Goal: Information Seeking & Learning: Learn about a topic

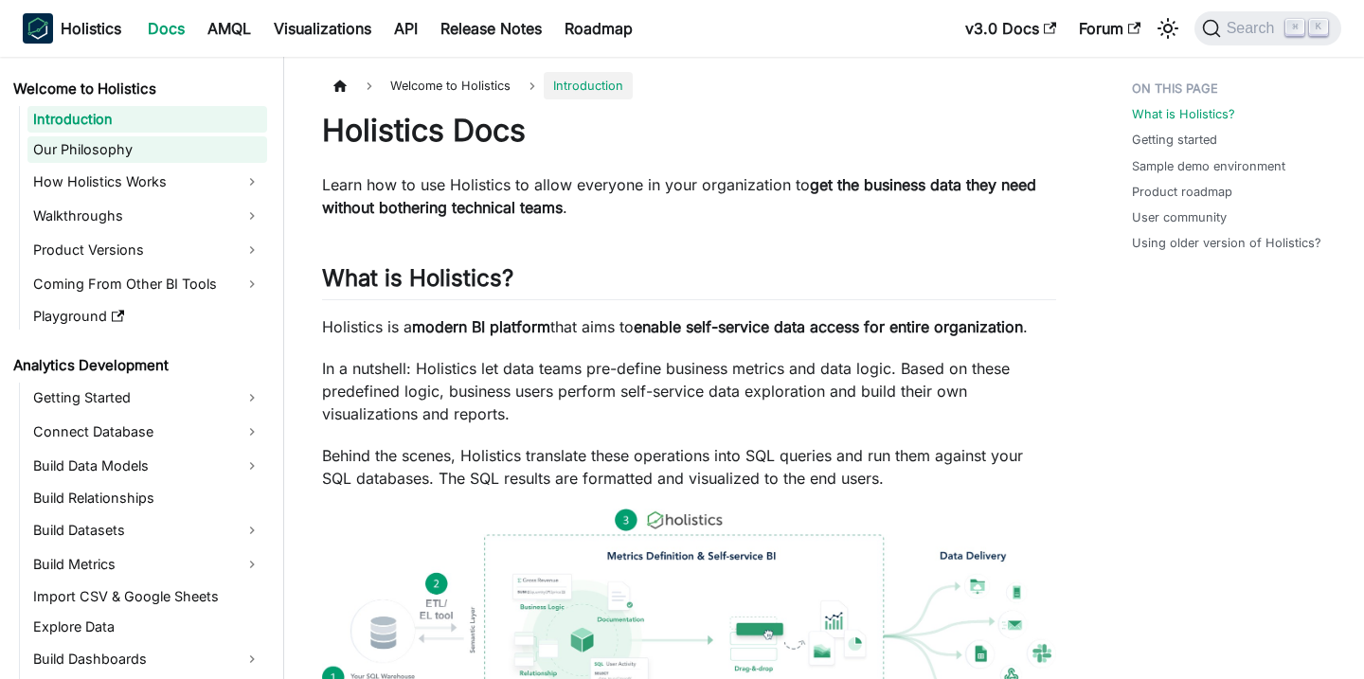
click at [195, 136] on link "Our Philosophy" at bounding box center [147, 149] width 240 height 27
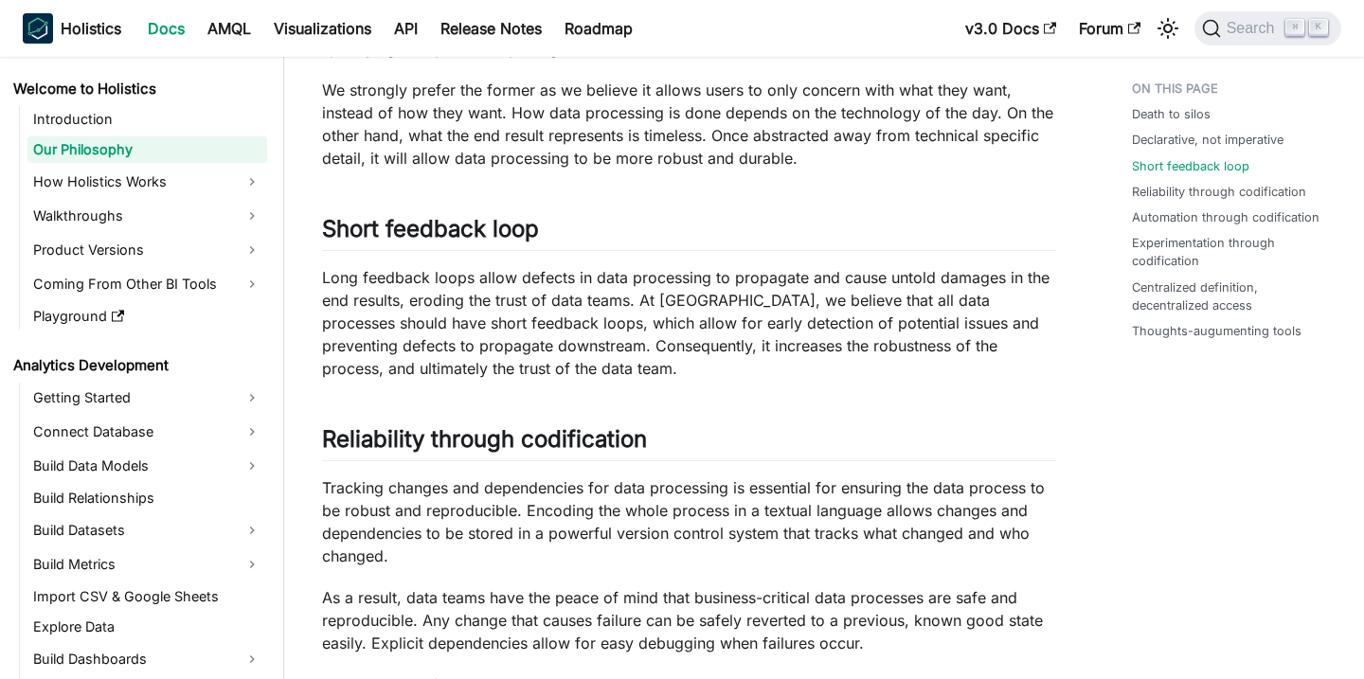
scroll to position [629, 0]
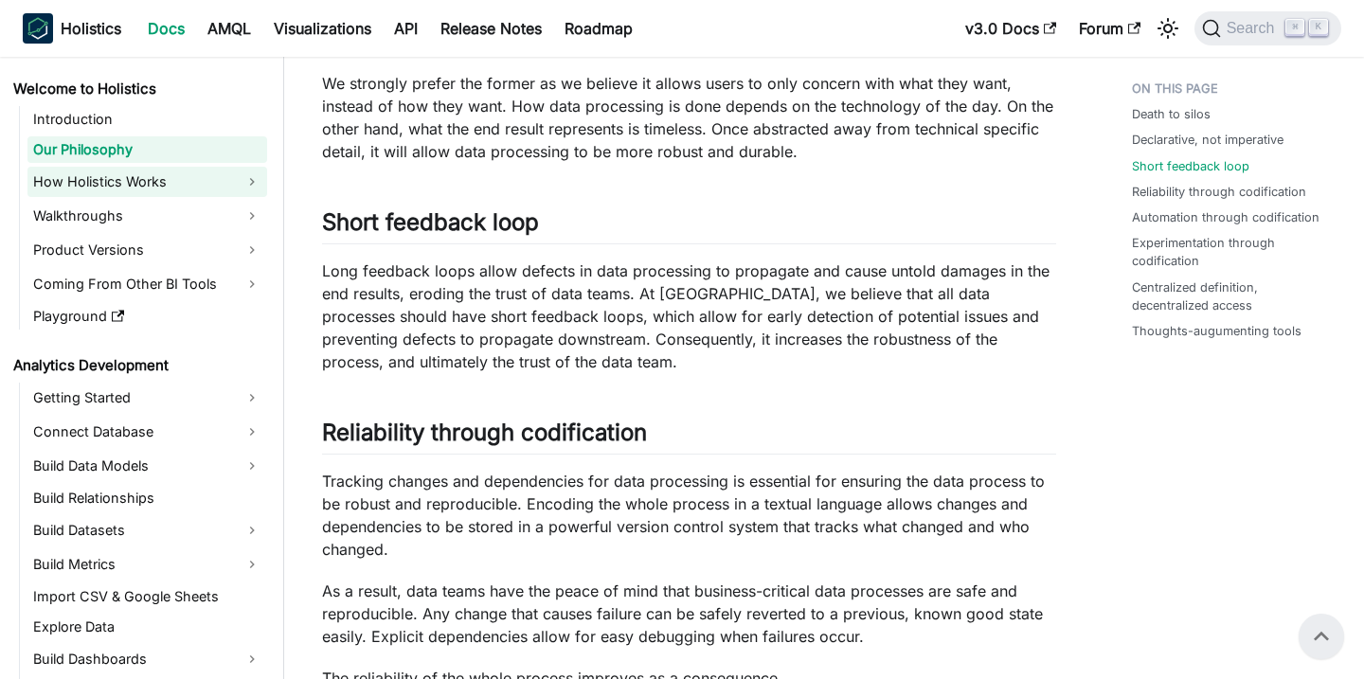
click at [217, 192] on link "How Holistics Works" at bounding box center [147, 182] width 240 height 30
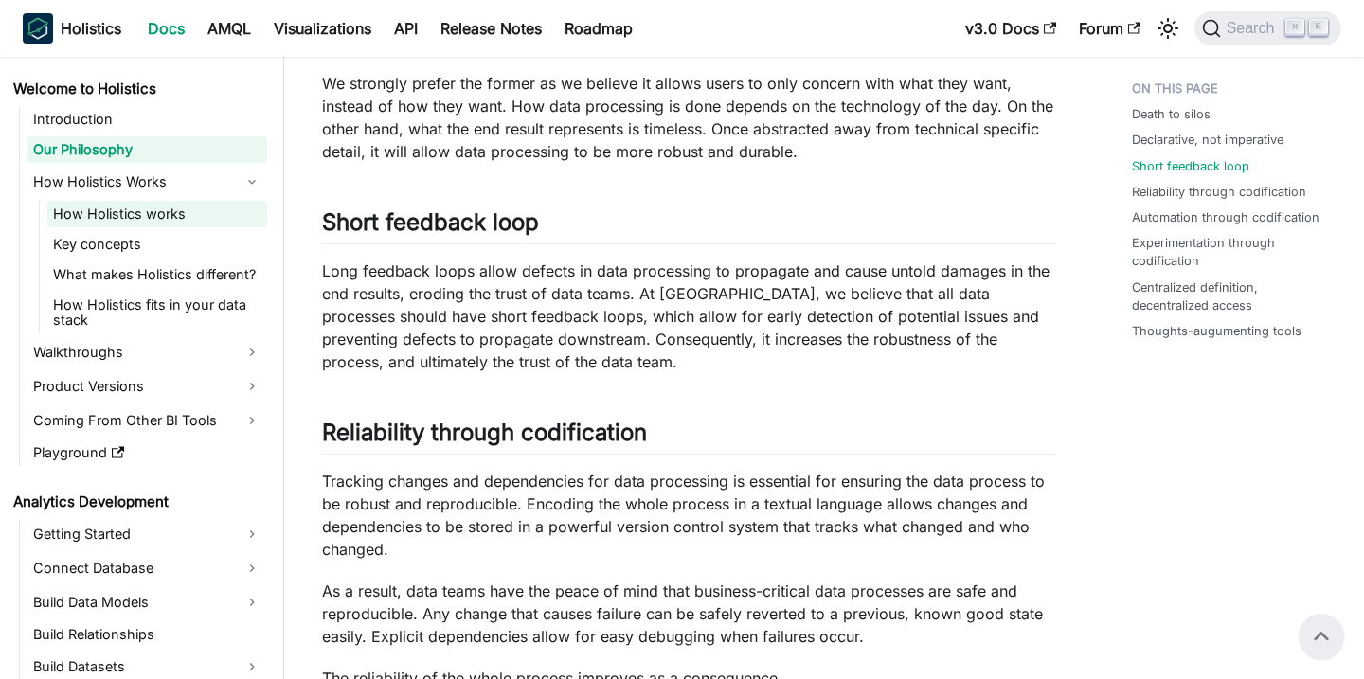
click at [190, 218] on link "How Holistics works" at bounding box center [157, 214] width 220 height 27
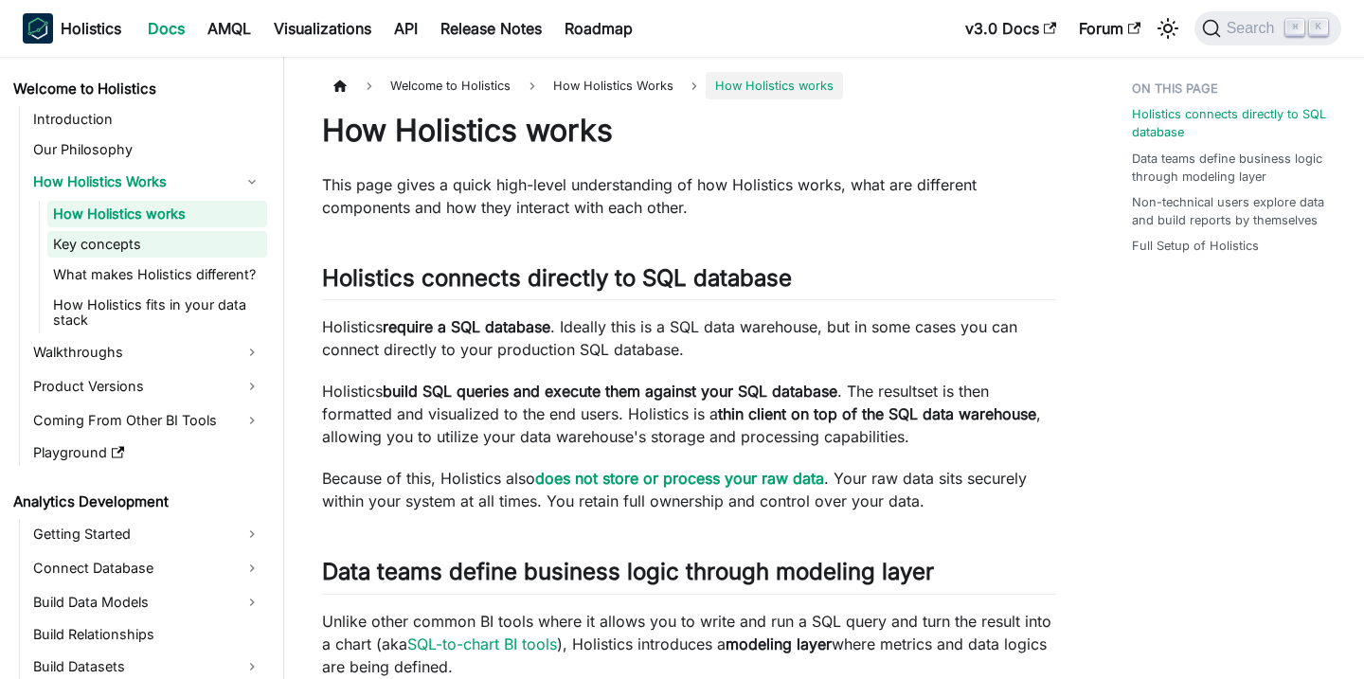
click at [190, 233] on link "Key concepts" at bounding box center [157, 244] width 220 height 27
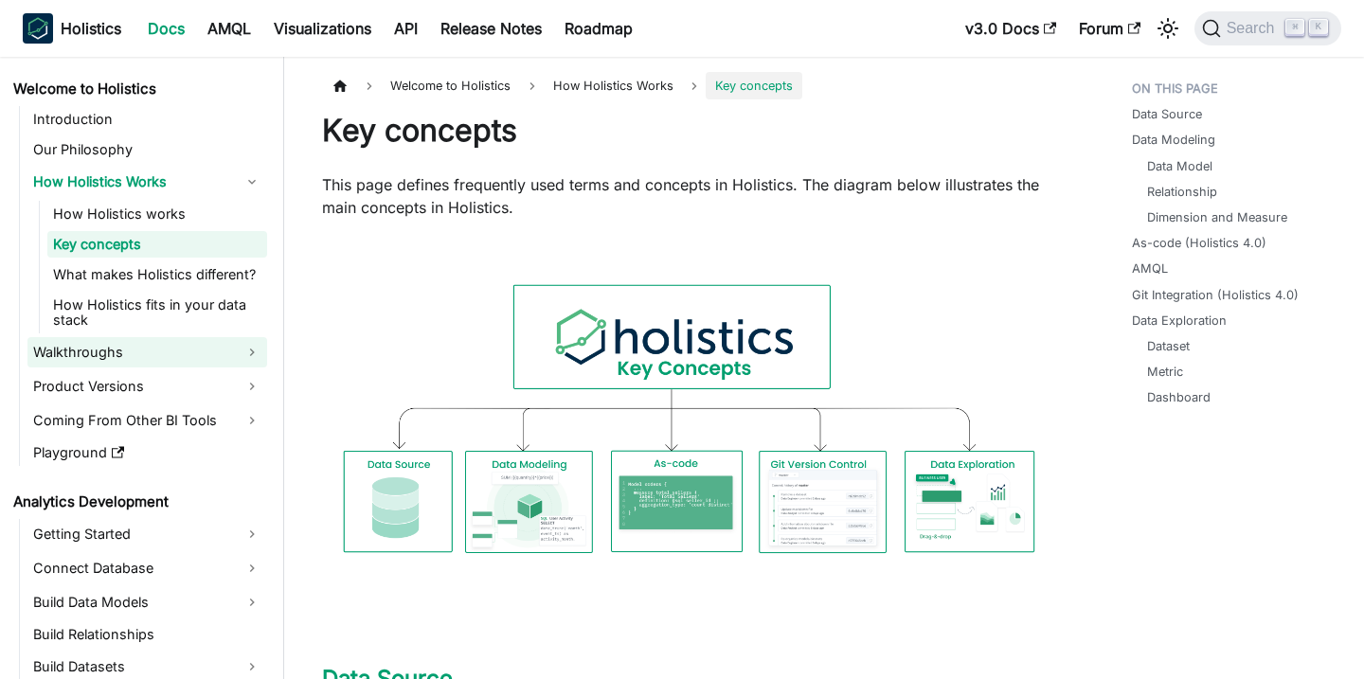
click at [224, 353] on link "Walkthroughs" at bounding box center [147, 352] width 240 height 30
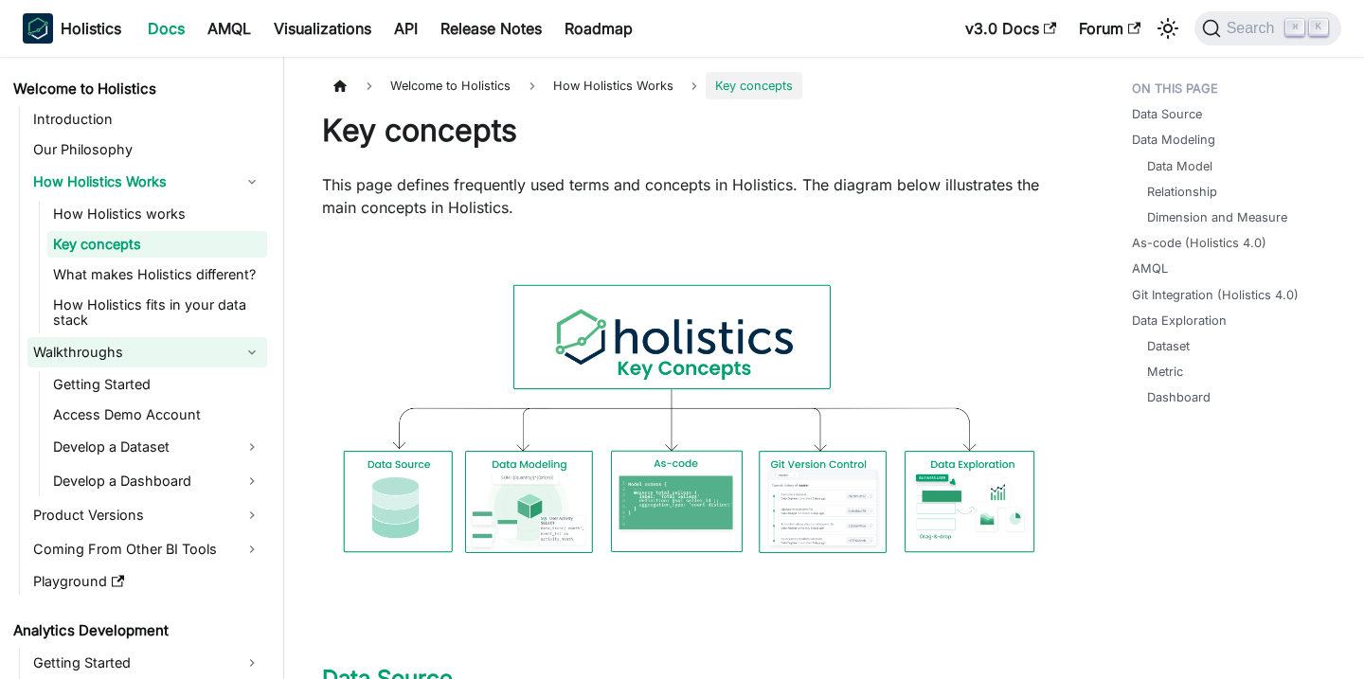
click at [224, 353] on link "Walkthroughs" at bounding box center [147, 352] width 240 height 30
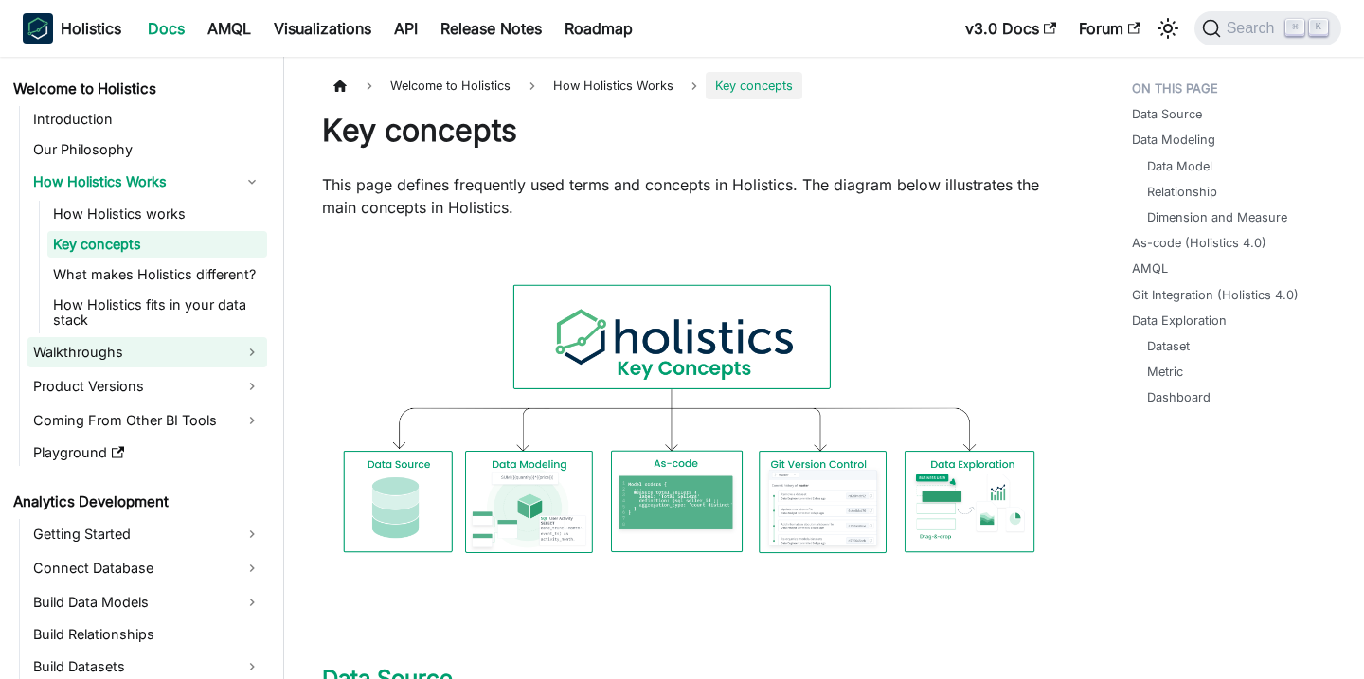
click at [224, 353] on link "Walkthroughs" at bounding box center [147, 352] width 240 height 30
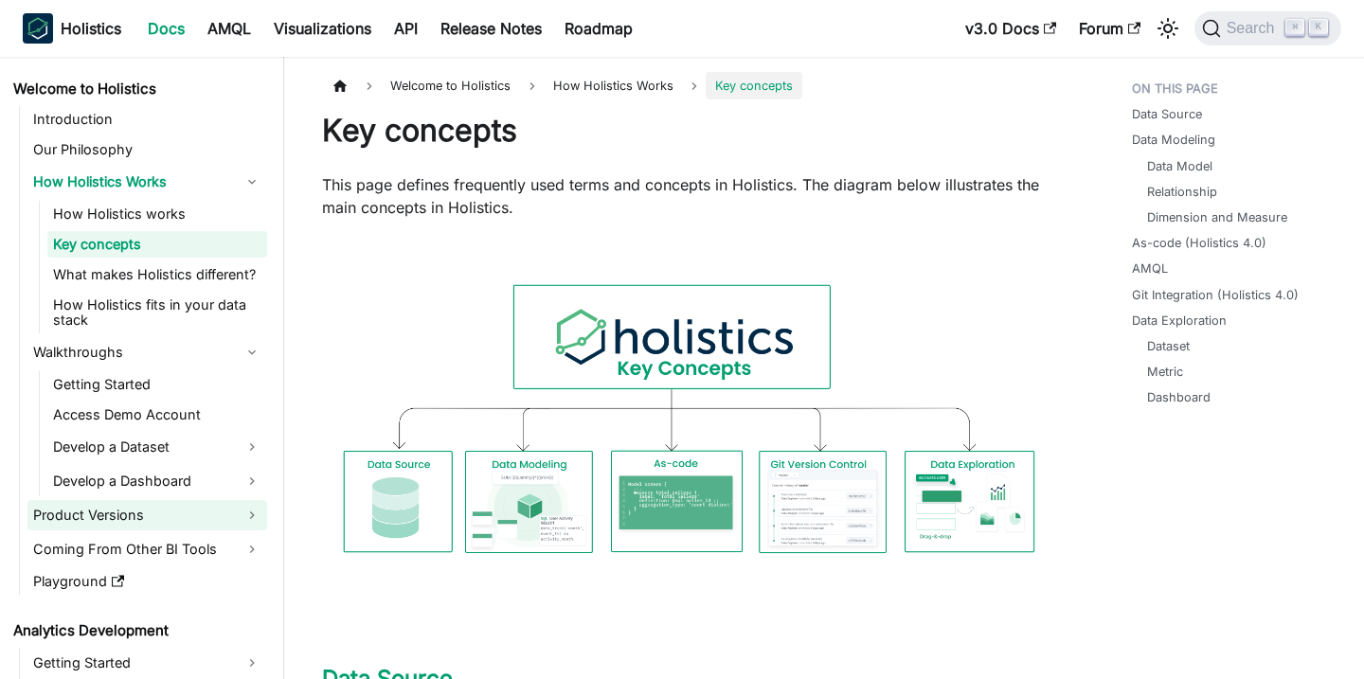
click at [225, 516] on link "Product Versions" at bounding box center [147, 515] width 240 height 30
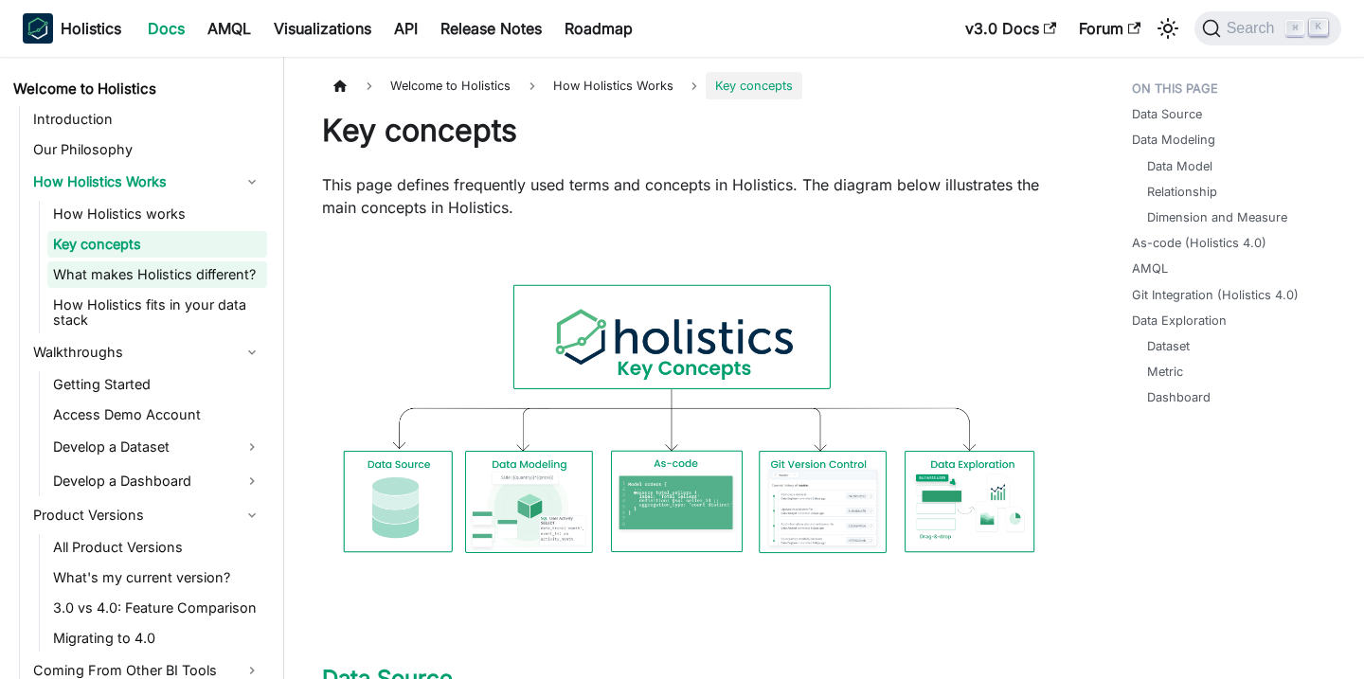
click at [207, 273] on link "What makes Holistics different?" at bounding box center [157, 274] width 220 height 27
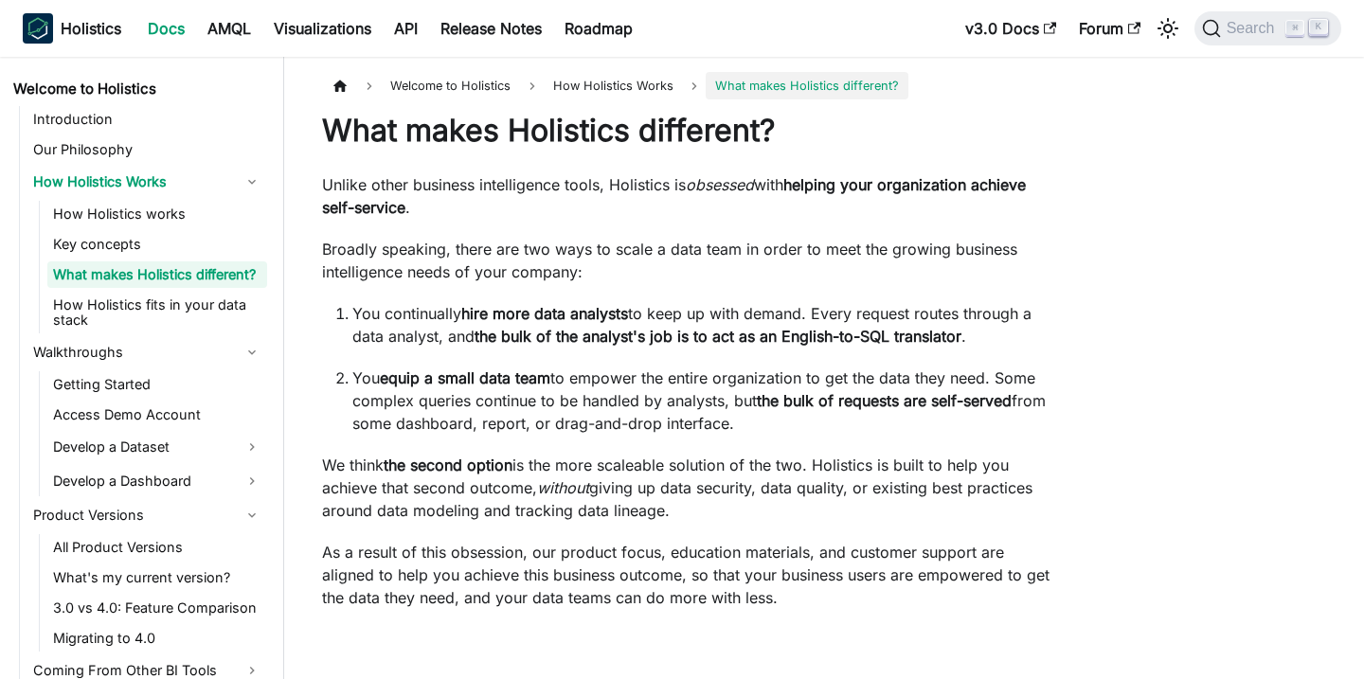
click at [202, 199] on li "How Holistics Works How Holistics works Key concepts What makes Holistics diffe…" at bounding box center [147, 250] width 240 height 167
click at [192, 208] on link "How Holistics works" at bounding box center [157, 214] width 220 height 27
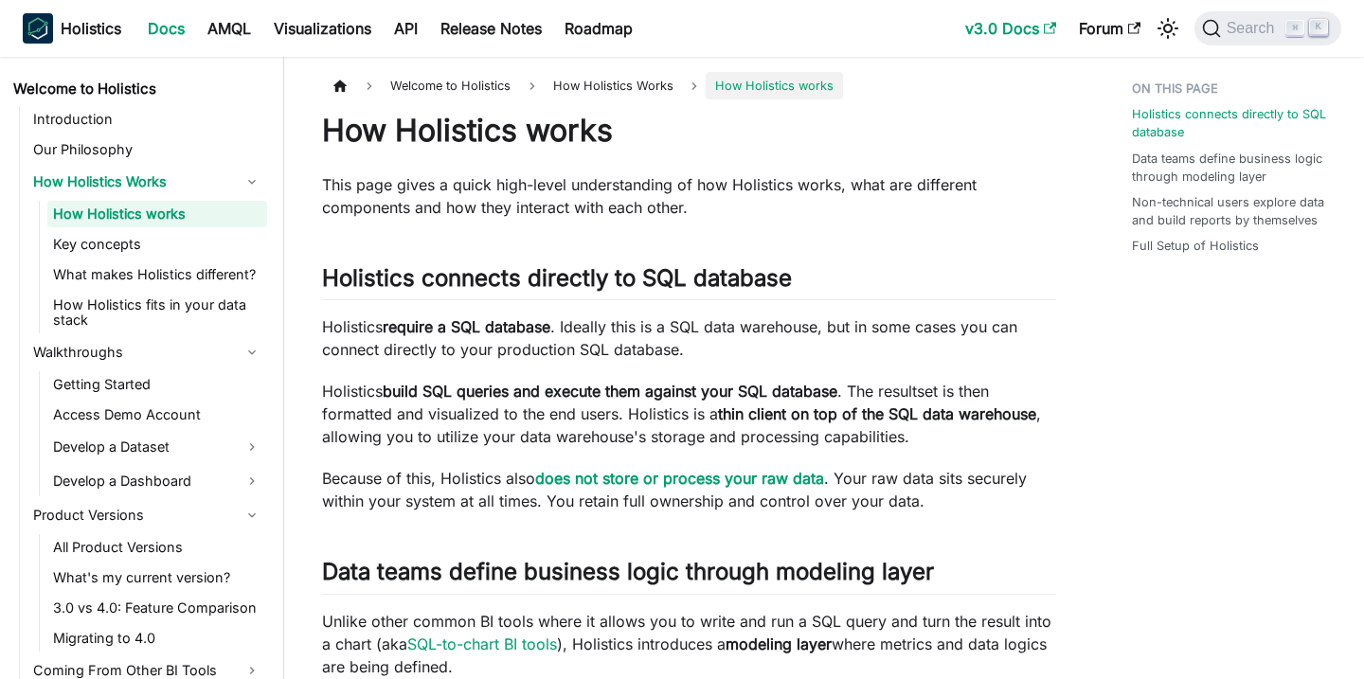
click at [1027, 27] on link "v3.0 Docs" at bounding box center [1011, 28] width 114 height 30
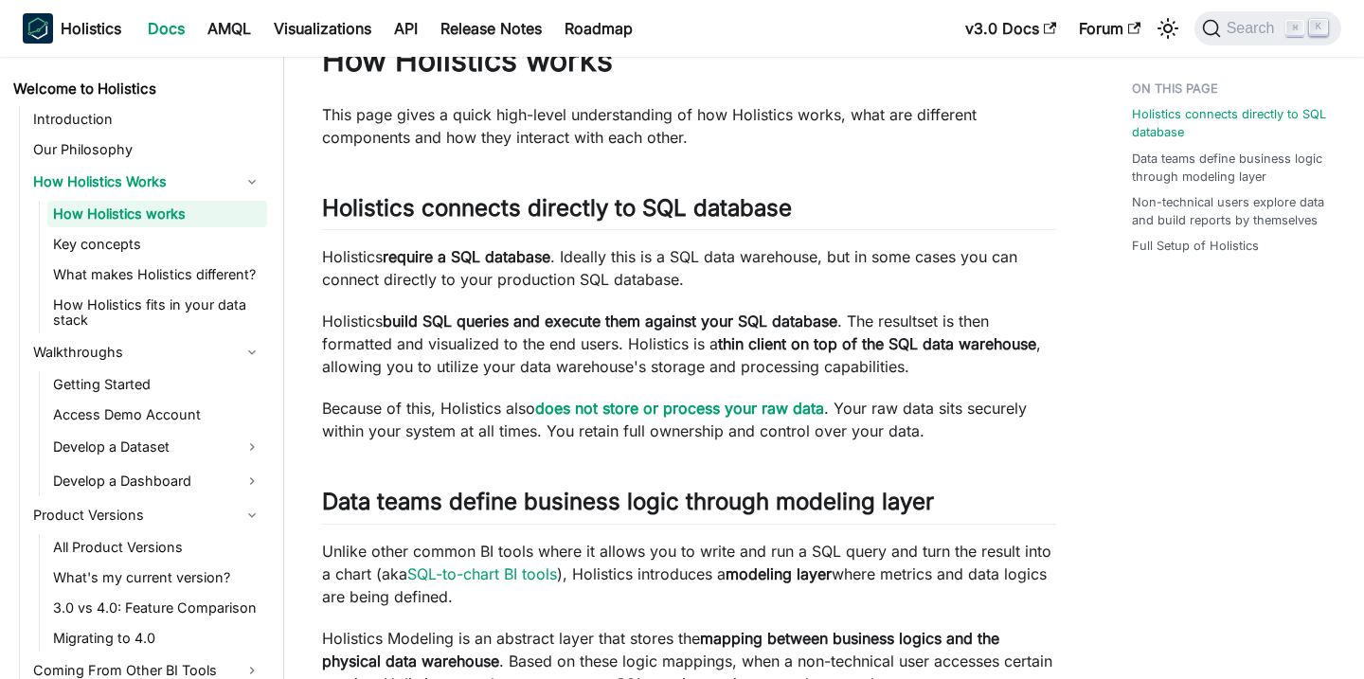
scroll to position [72, 0]
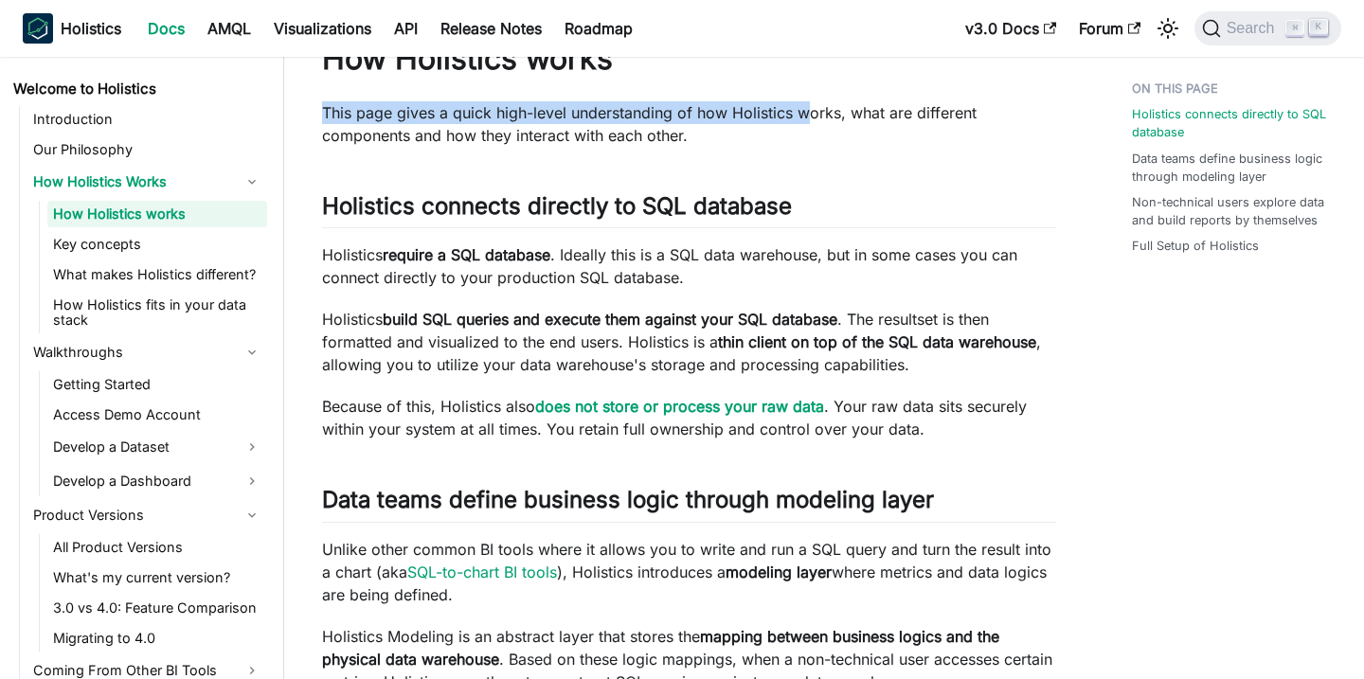
drag, startPoint x: 329, startPoint y: 96, endPoint x: 810, endPoint y: 121, distance: 482.0
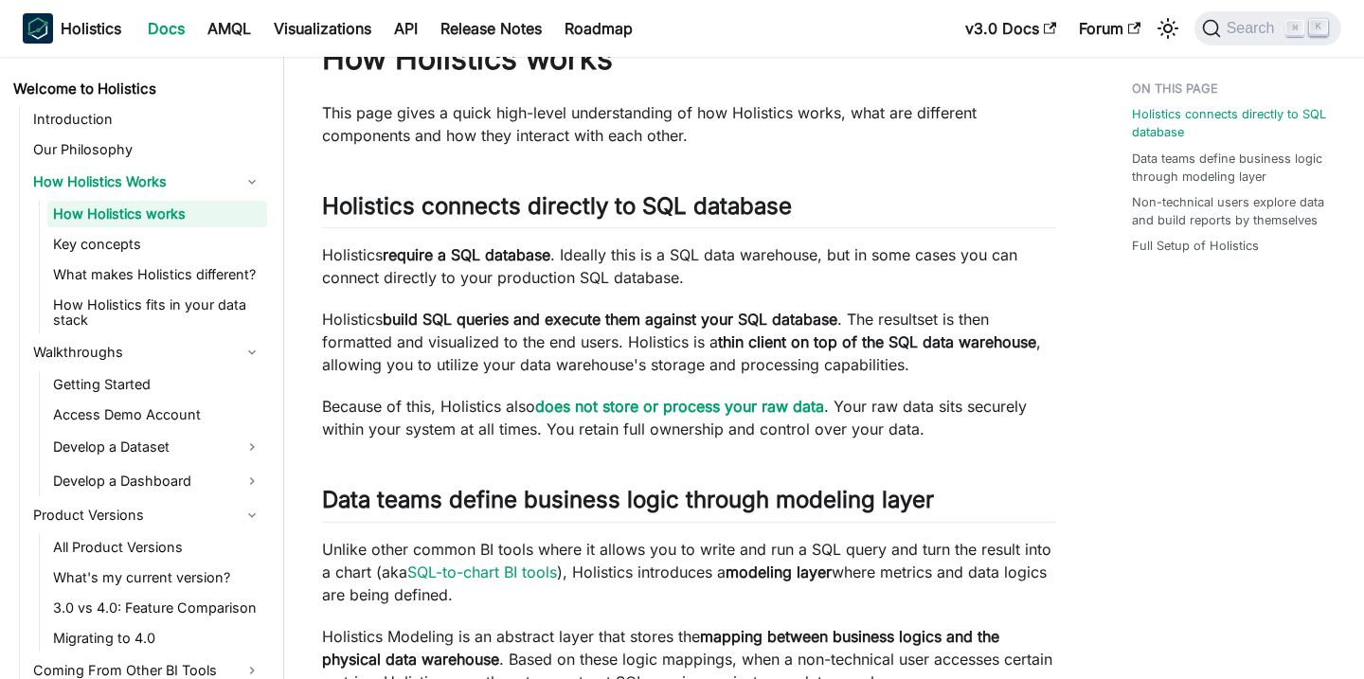
click at [798, 135] on p "This page gives a quick high-level understanding of how Holistics works, what a…" at bounding box center [689, 123] width 734 height 45
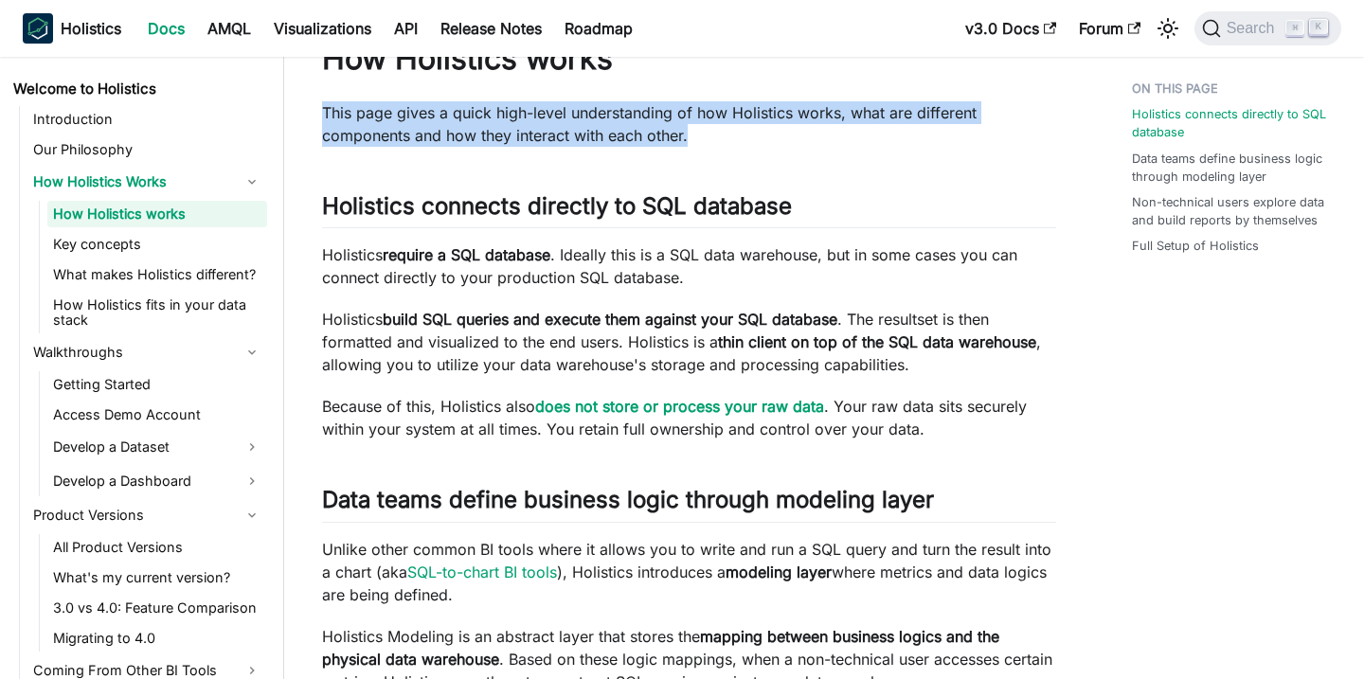
drag, startPoint x: 751, startPoint y: 137, endPoint x: 303, endPoint y: 118, distance: 448.5
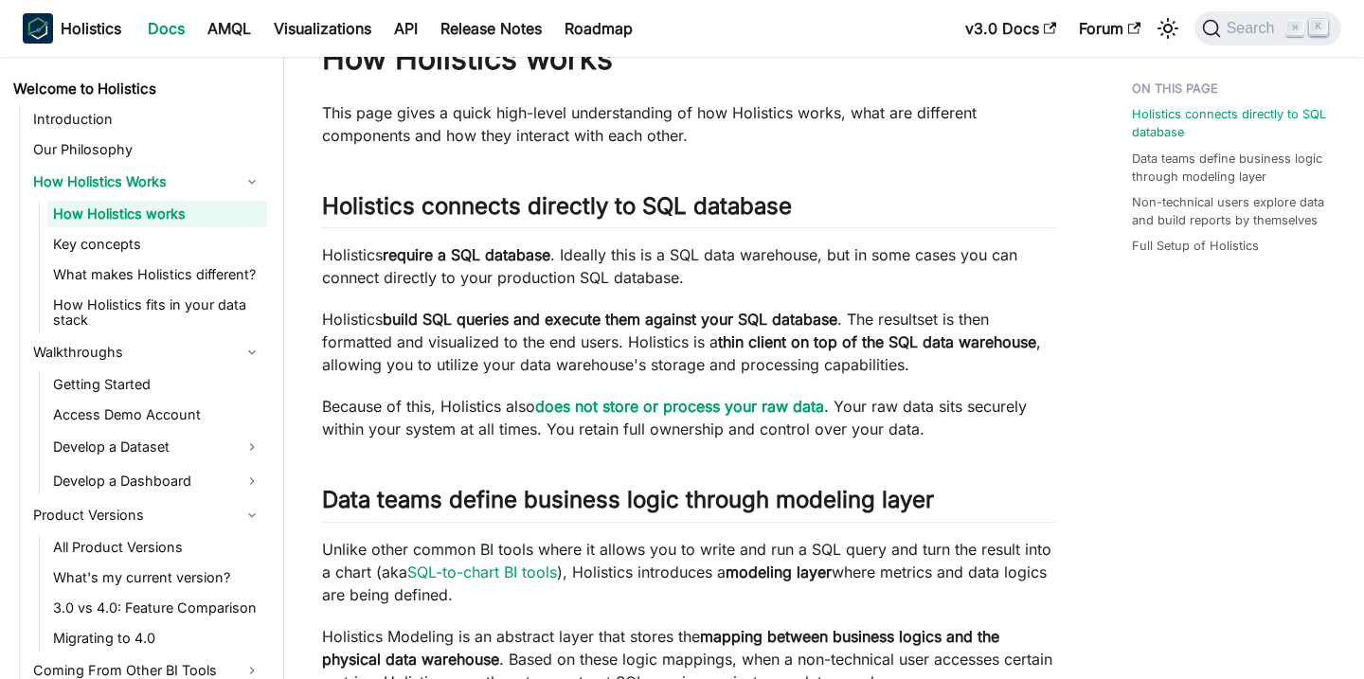
click at [598, 279] on p "Holistics require a SQL database . Ideally this is a SQL data warehouse, but in…" at bounding box center [689, 265] width 734 height 45
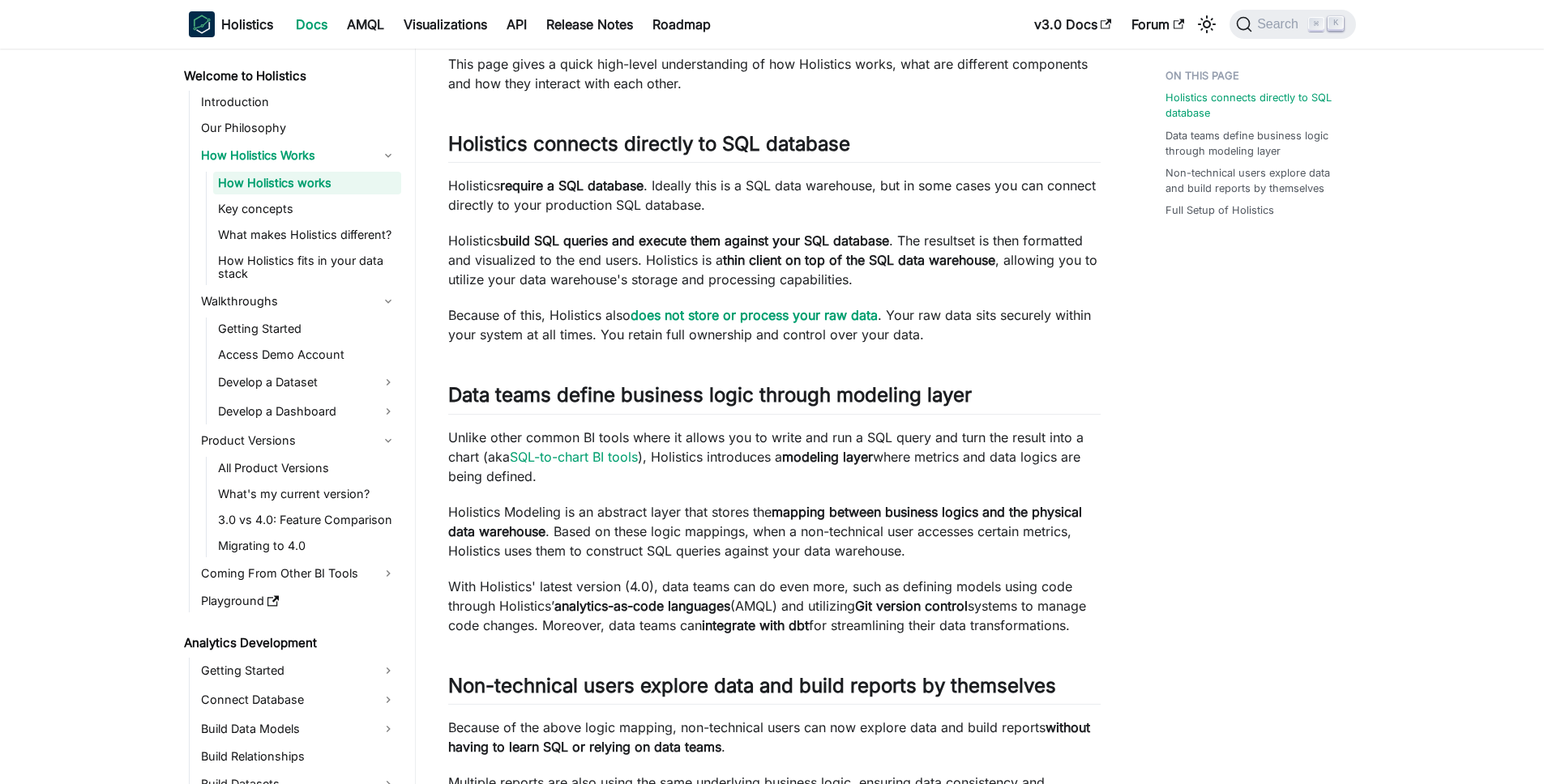
scroll to position [113, 0]
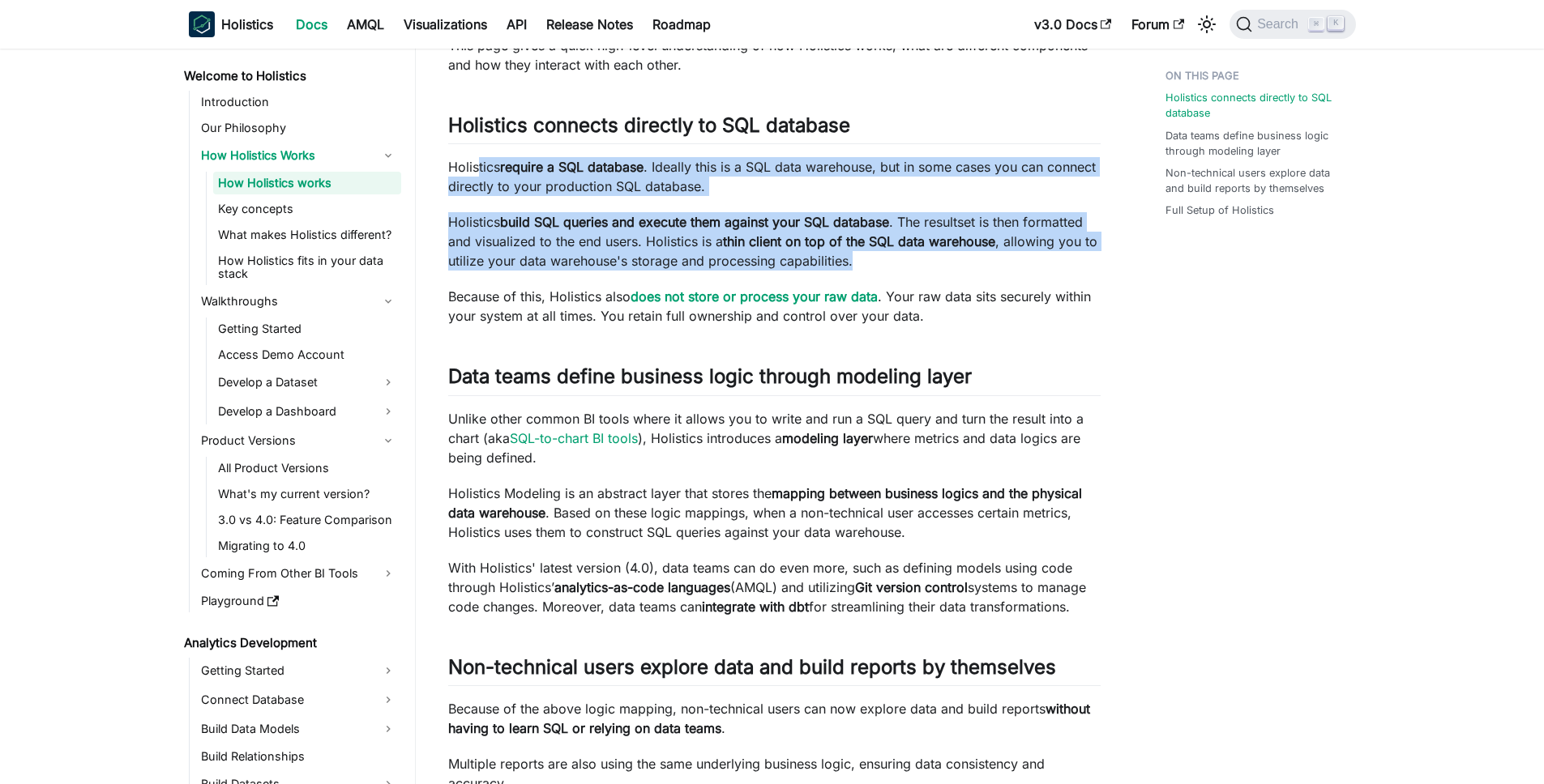
drag, startPoint x: 479, startPoint y: 167, endPoint x: 869, endPoint y: 270, distance: 403.4
click at [869, 270] on div "How Holistics works This page gives a quick high-level understanding of how Hol…" at bounding box center [774, 699] width 653 height 1433
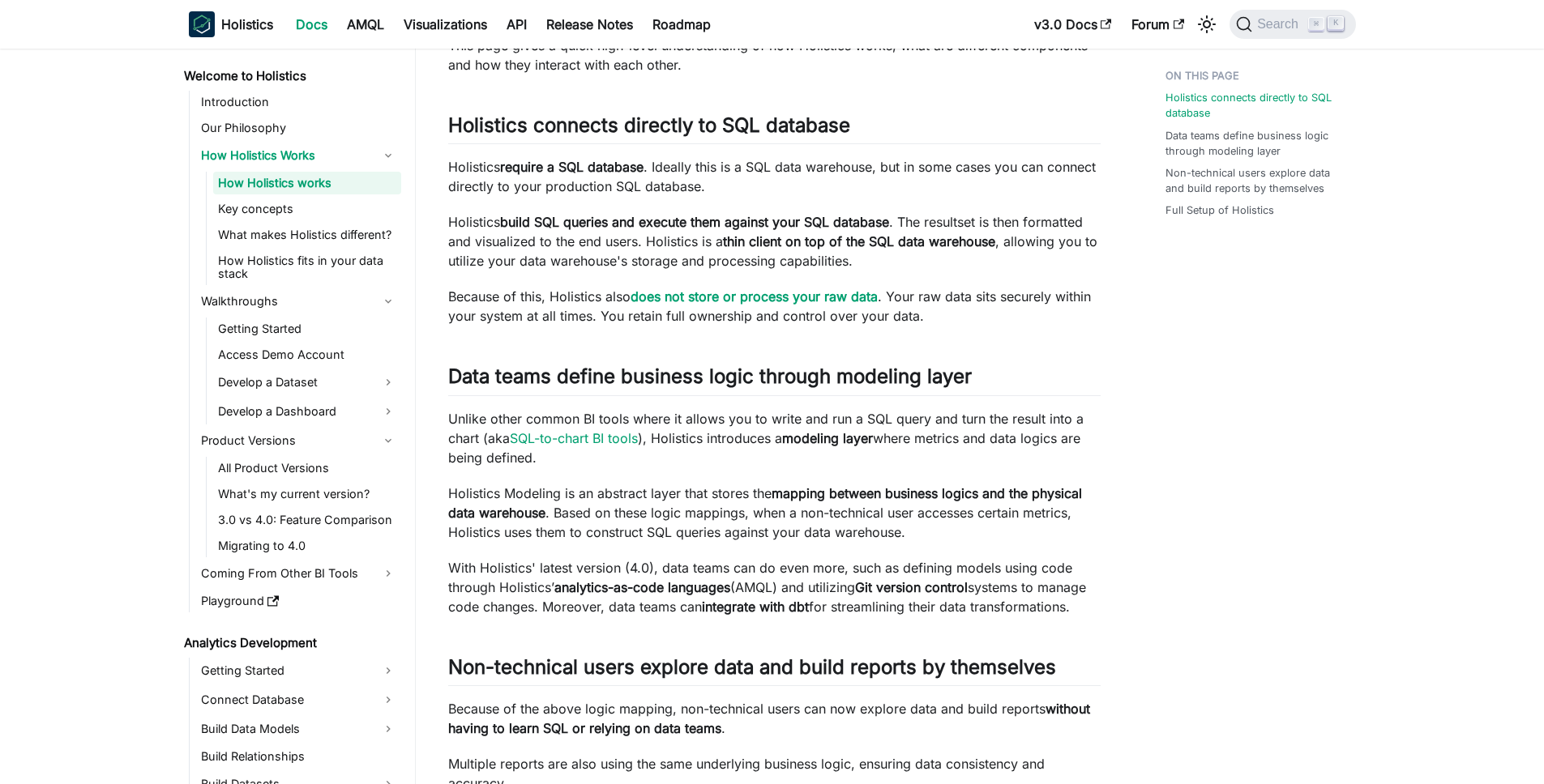
click at [1025, 338] on div "How Holistics works This page gives a quick high-level understanding of how Hol…" at bounding box center [774, 699] width 653 height 1433
click at [282, 212] on link "Key concepts" at bounding box center [307, 209] width 188 height 23
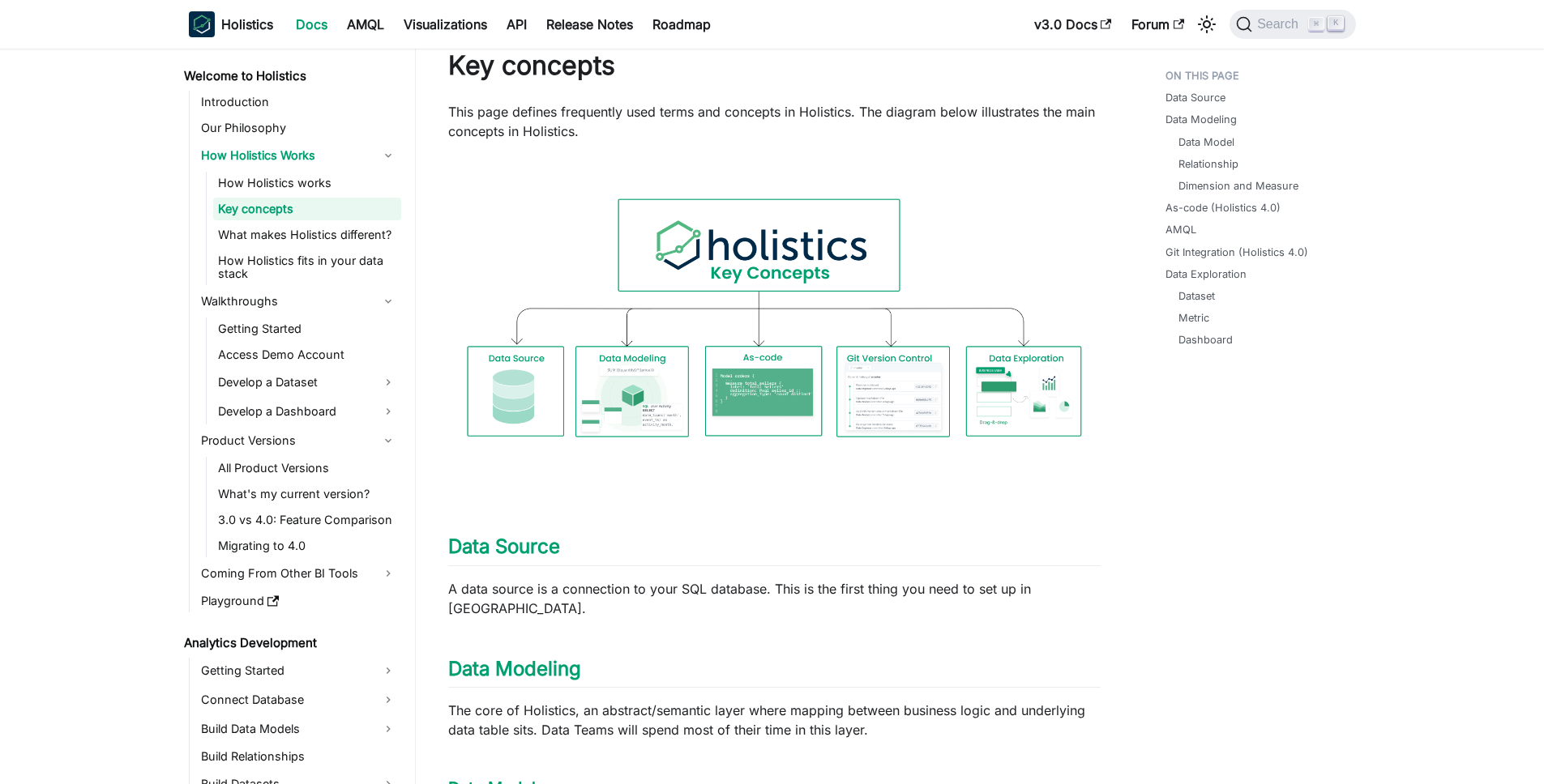
scroll to position [684, 0]
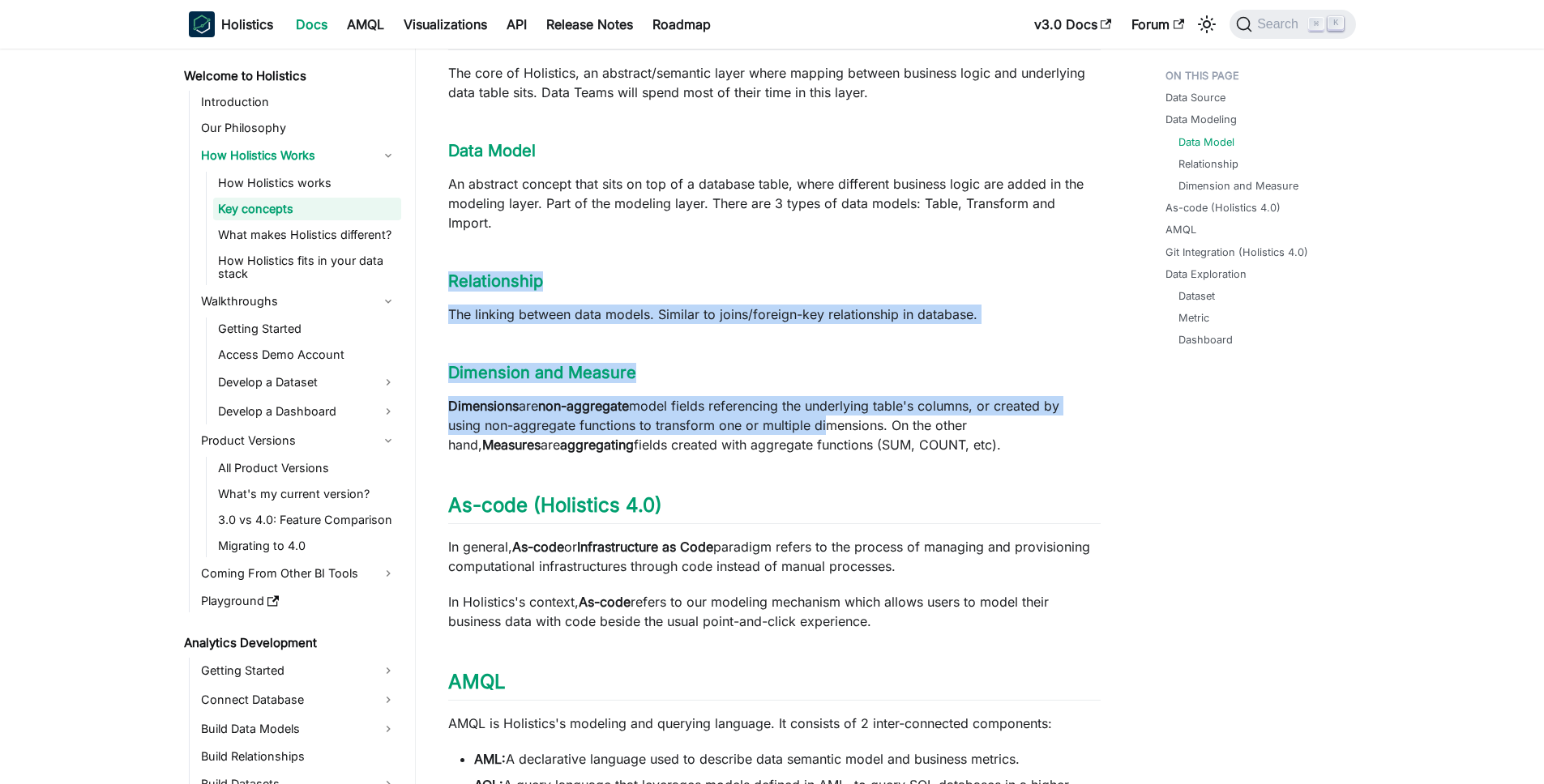
drag, startPoint x: 459, startPoint y: 208, endPoint x: 829, endPoint y: 406, distance: 419.6
click at [825, 401] on div "Key concepts This page defines frequently used terms and concepts in Holistics.…" at bounding box center [774, 510] width 653 height 2197
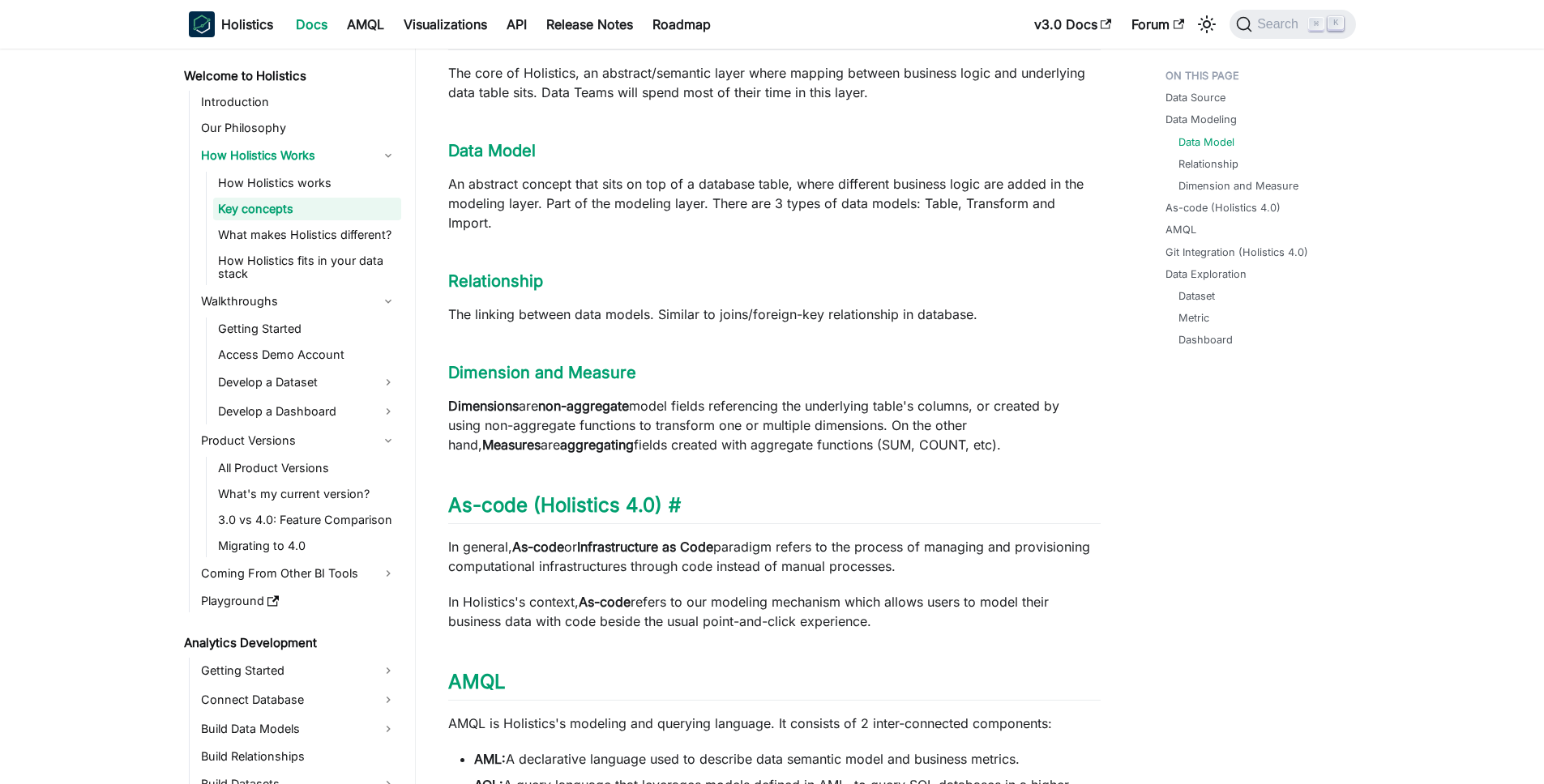
click at [938, 493] on h2 "As-code (Holistics 4.0) ​" at bounding box center [774, 509] width 653 height 31
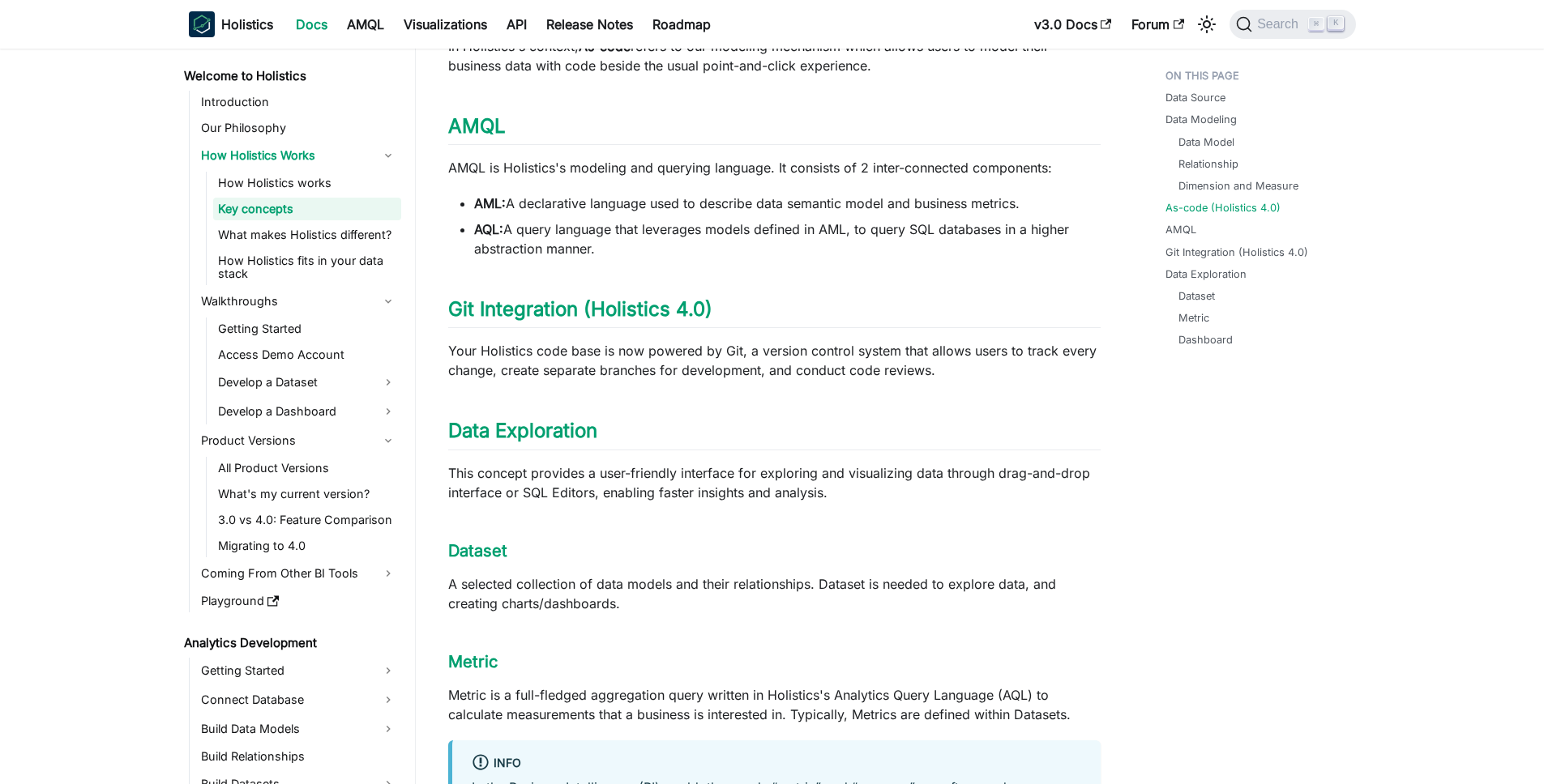
scroll to position [1301, 0]
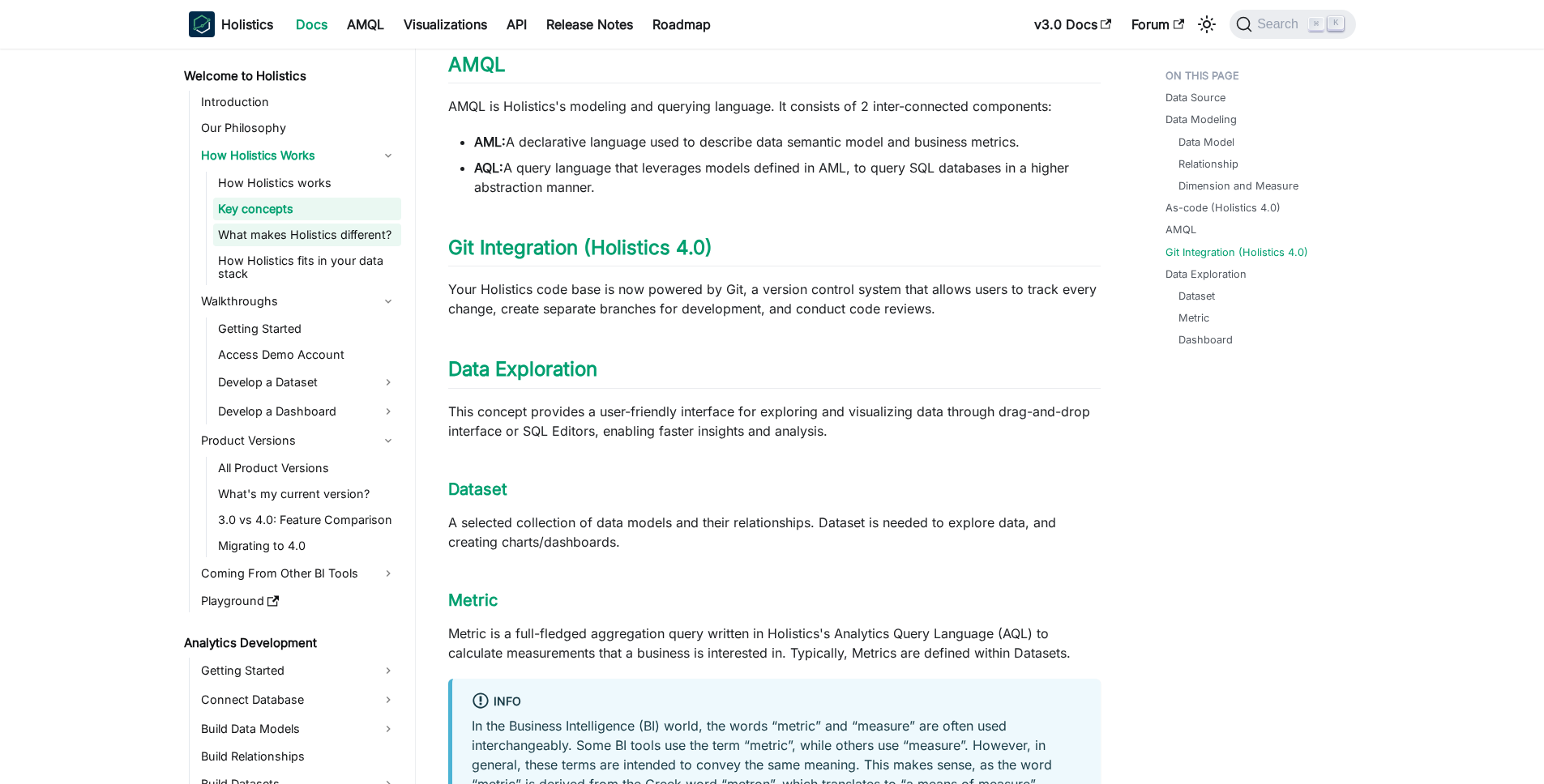
click at [340, 237] on link "What makes Holistics different?" at bounding box center [307, 234] width 188 height 23
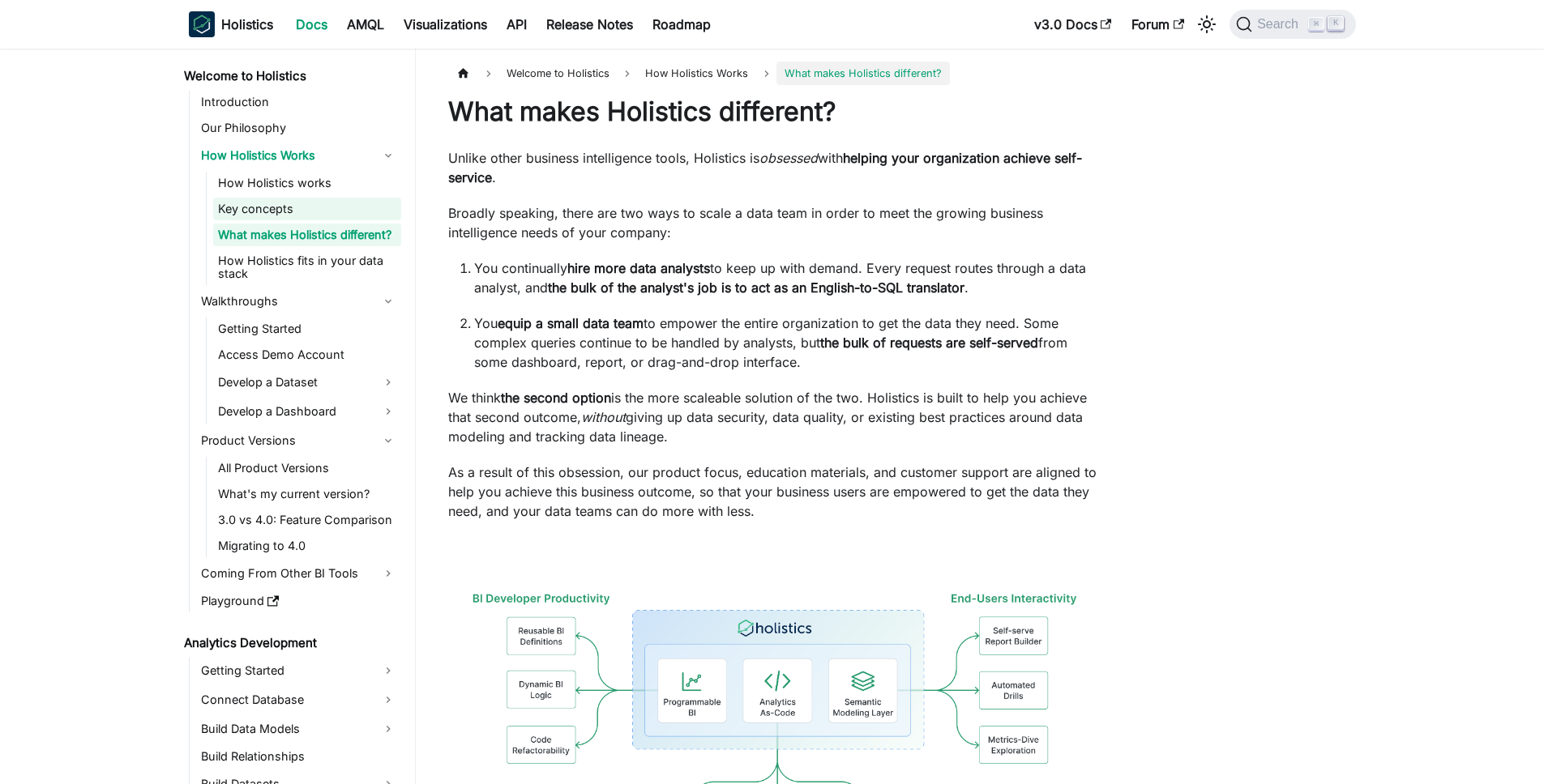
click at [349, 207] on link "Key concepts" at bounding box center [307, 209] width 188 height 23
